Goal: Information Seeking & Learning: Learn about a topic

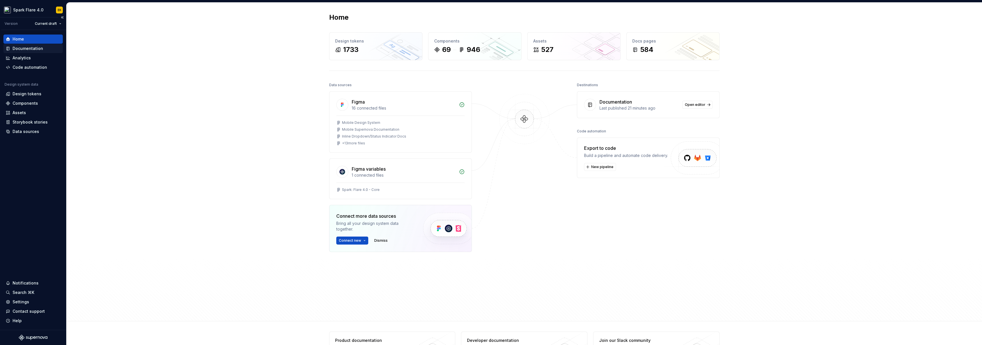
click at [40, 47] on div "Documentation" at bounding box center [28, 49] width 31 height 6
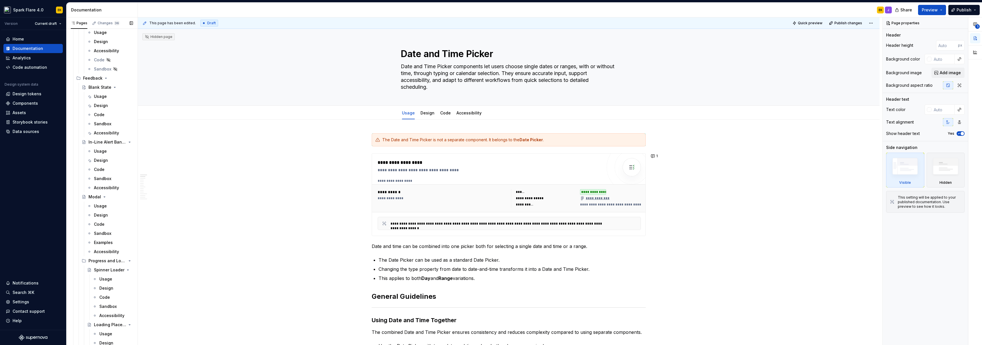
scroll to position [3201, 0]
click at [98, 88] on div "Blank State" at bounding box center [100, 89] width 23 height 6
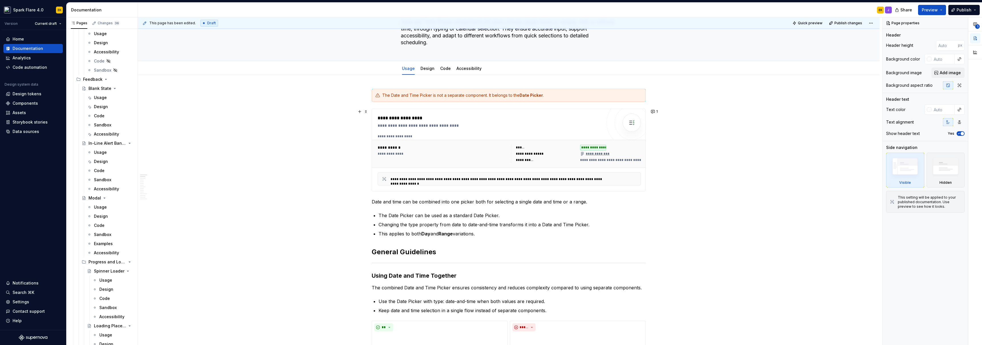
scroll to position [182, 0]
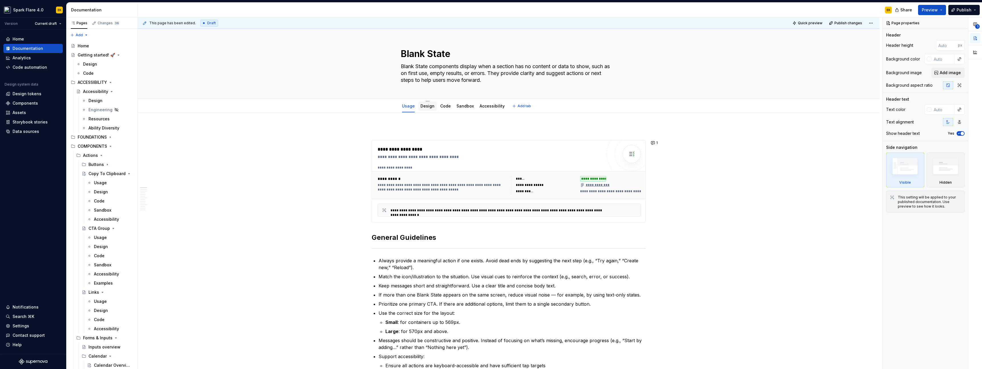
click at [422, 106] on link "Design" at bounding box center [428, 106] width 14 height 5
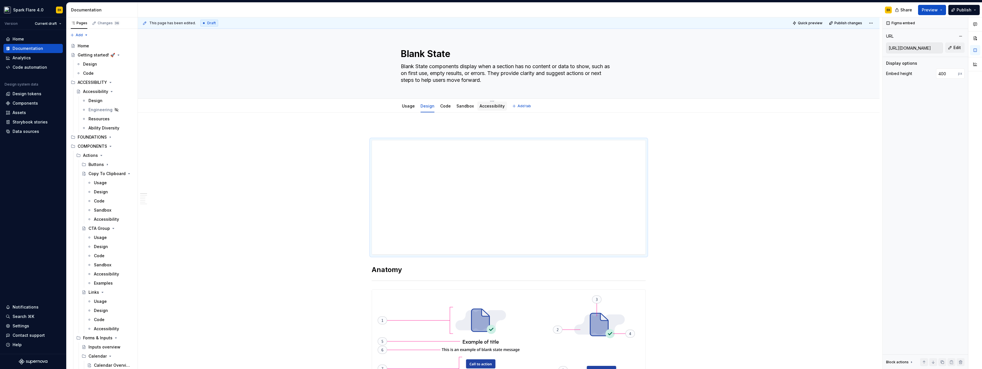
click at [494, 109] on div "Accessibility" at bounding box center [492, 106] width 25 height 7
click at [486, 110] on div "Accessibility" at bounding box center [492, 106] width 30 height 9
click at [488, 108] on link "Accessibility" at bounding box center [492, 106] width 25 height 5
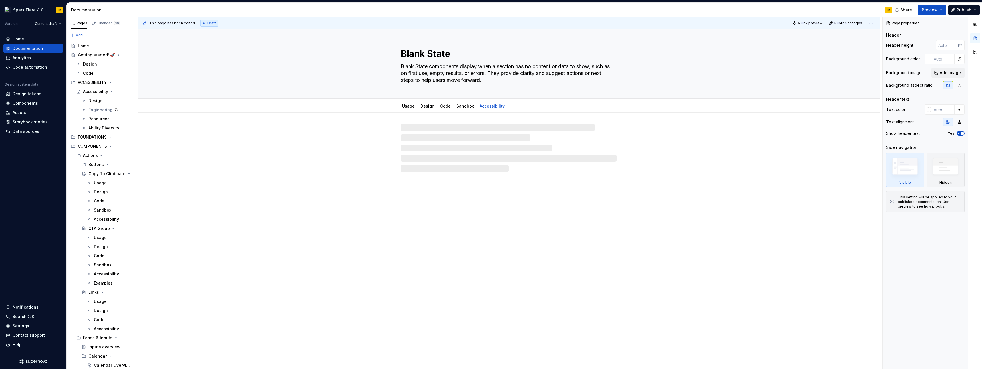
click at [271, 135] on div at bounding box center [509, 142] width 742 height 59
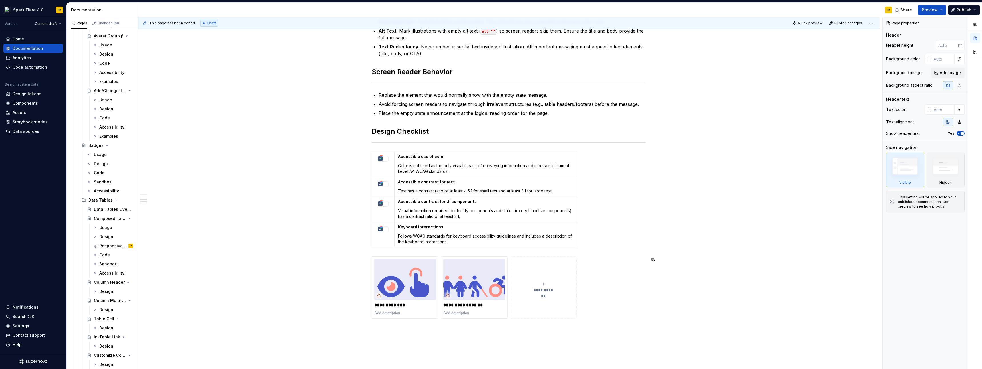
scroll to position [125, 0]
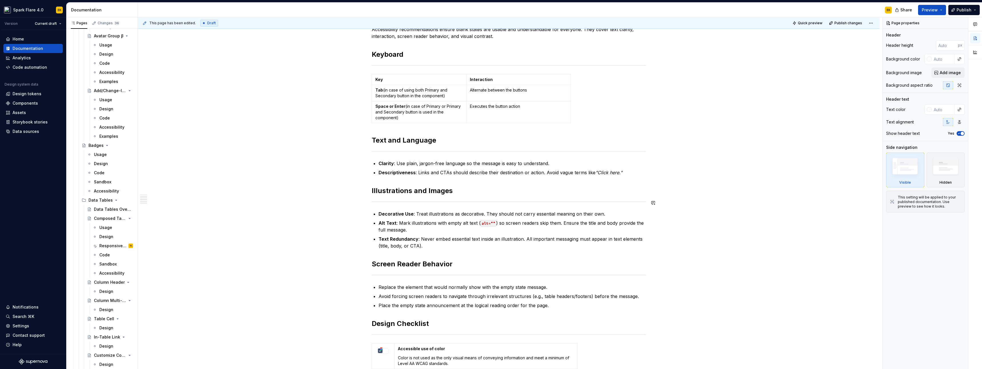
click at [291, 218] on div "Accessibility Accessibility recommendations ensure blank states are usable and …" at bounding box center [509, 315] width 742 height 655
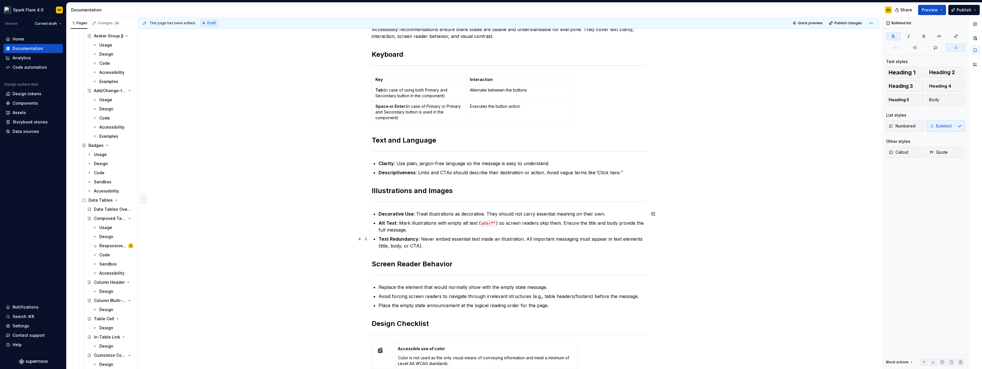
scroll to position [0, 0]
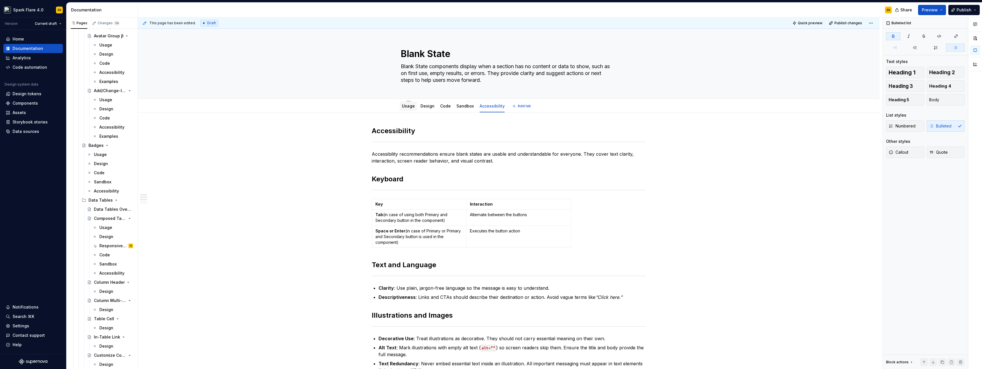
click at [400, 107] on div "Usage" at bounding box center [408, 106] width 17 height 9
click at [407, 107] on link "Usage" at bounding box center [408, 106] width 13 height 5
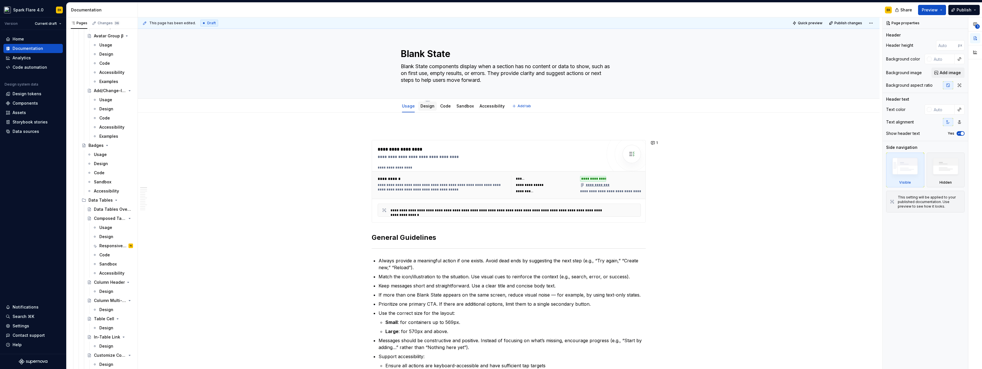
click at [429, 105] on link "Design" at bounding box center [428, 106] width 14 height 5
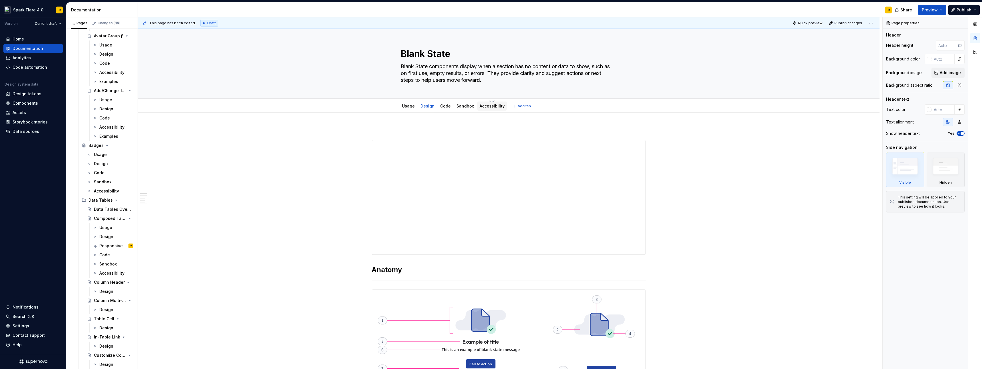
click at [488, 108] on link "Accessibility" at bounding box center [492, 106] width 25 height 5
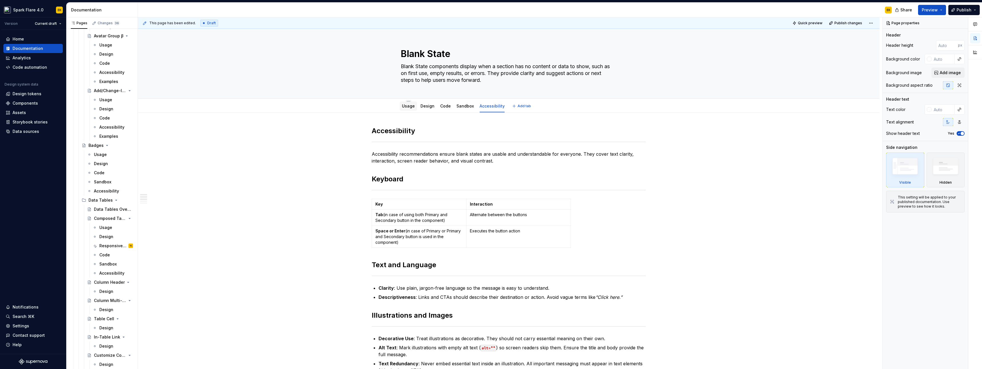
click at [410, 104] on link "Usage" at bounding box center [408, 106] width 13 height 5
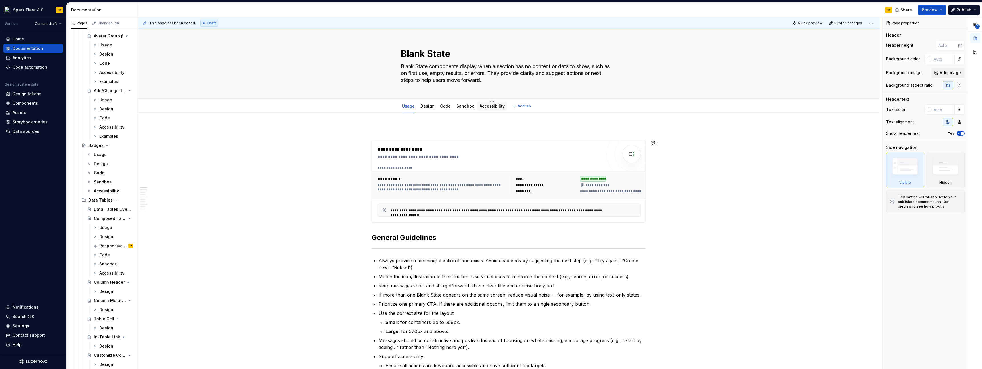
click at [486, 108] on link "Accessibility" at bounding box center [492, 106] width 25 height 5
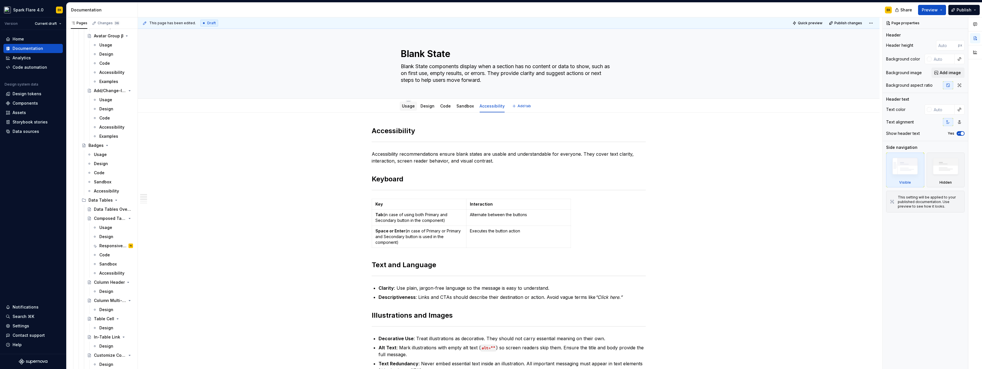
click at [409, 108] on link "Usage" at bounding box center [408, 106] width 13 height 5
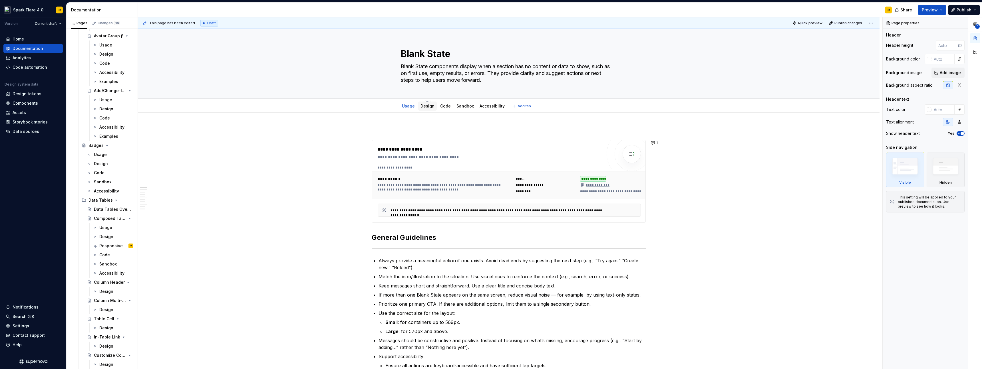
click at [426, 108] on link "Design" at bounding box center [428, 106] width 14 height 5
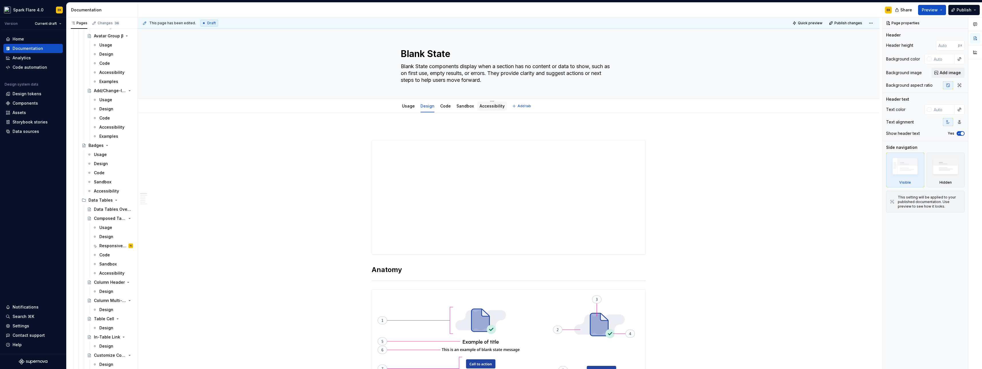
click at [498, 108] on link "Accessibility" at bounding box center [492, 106] width 25 height 5
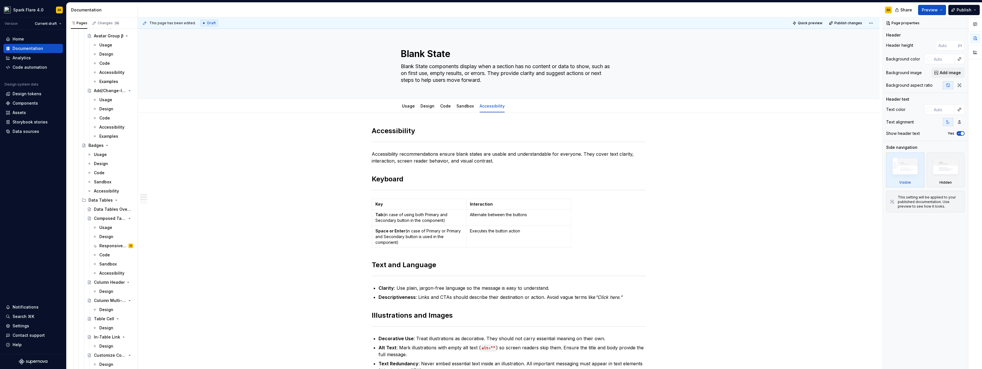
type textarea "*"
